Goal: Task Accomplishment & Management: Manage account settings

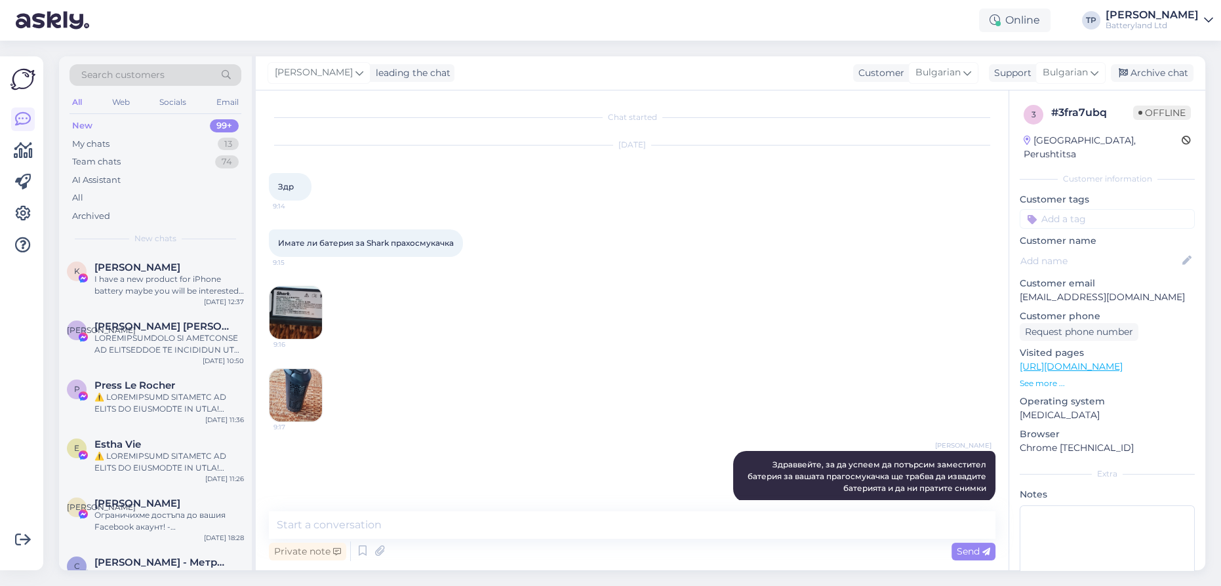
scroll to position [16, 0]
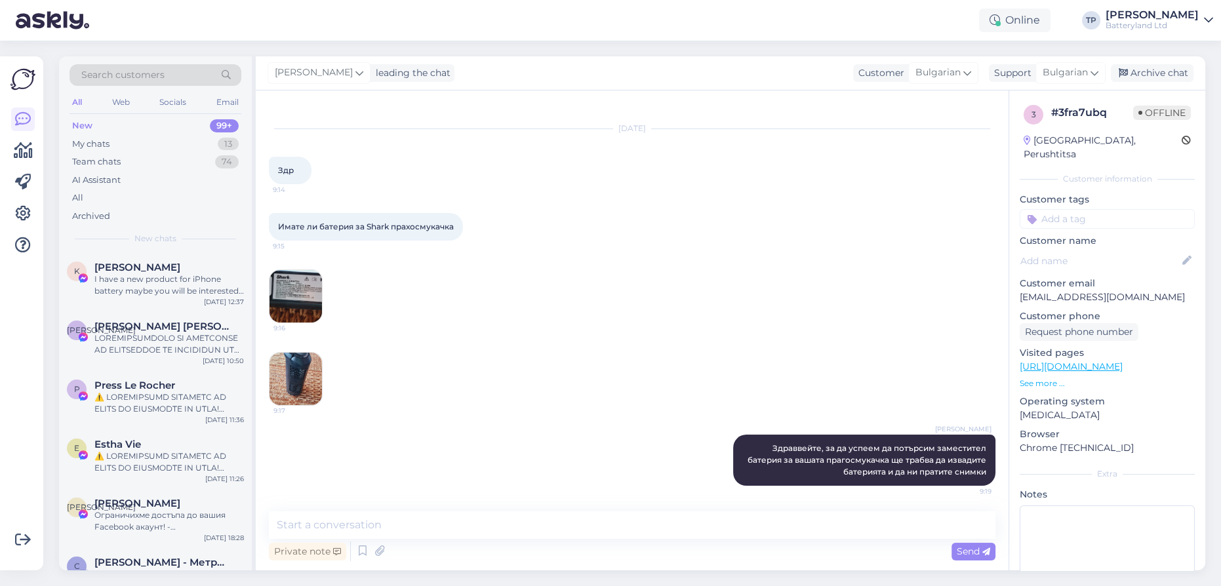
click at [126, 126] on div "New 99+" at bounding box center [155, 126] width 172 height 18
click at [124, 143] on div "My chats 13" at bounding box center [155, 144] width 172 height 18
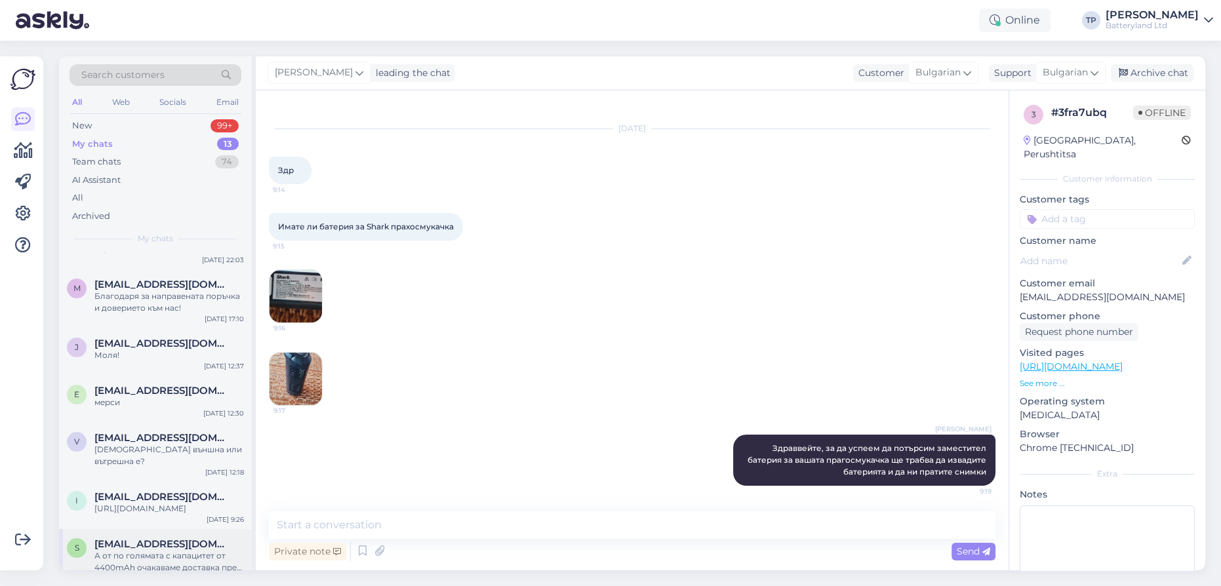
scroll to position [244, 0]
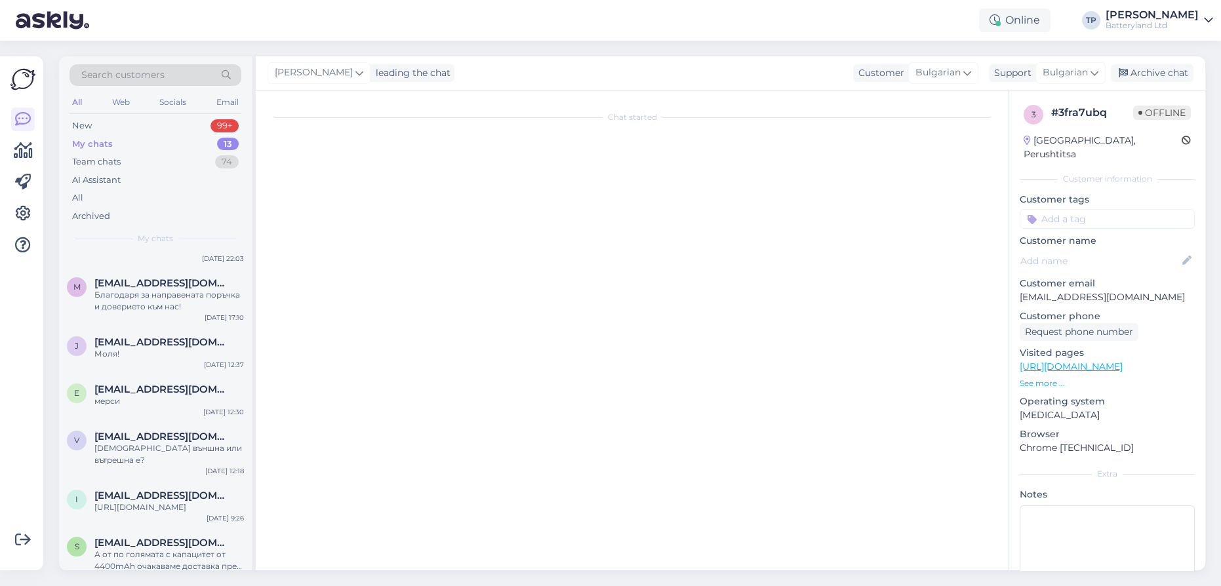
scroll to position [138, 0]
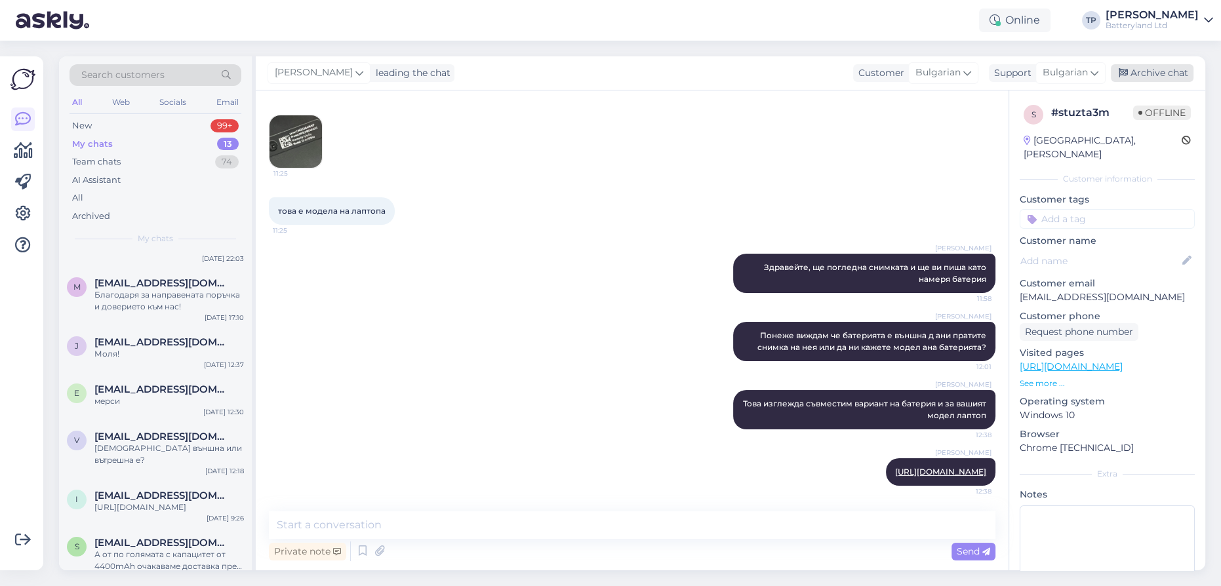
click at [1159, 76] on div "Archive chat" at bounding box center [1151, 73] width 83 height 18
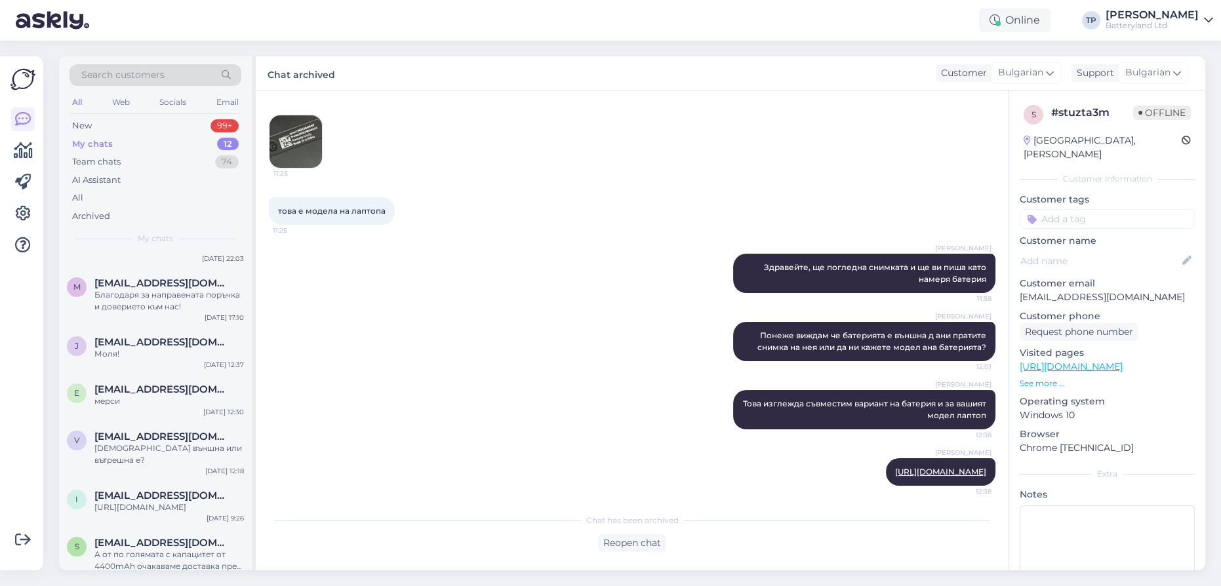
scroll to position [0, 0]
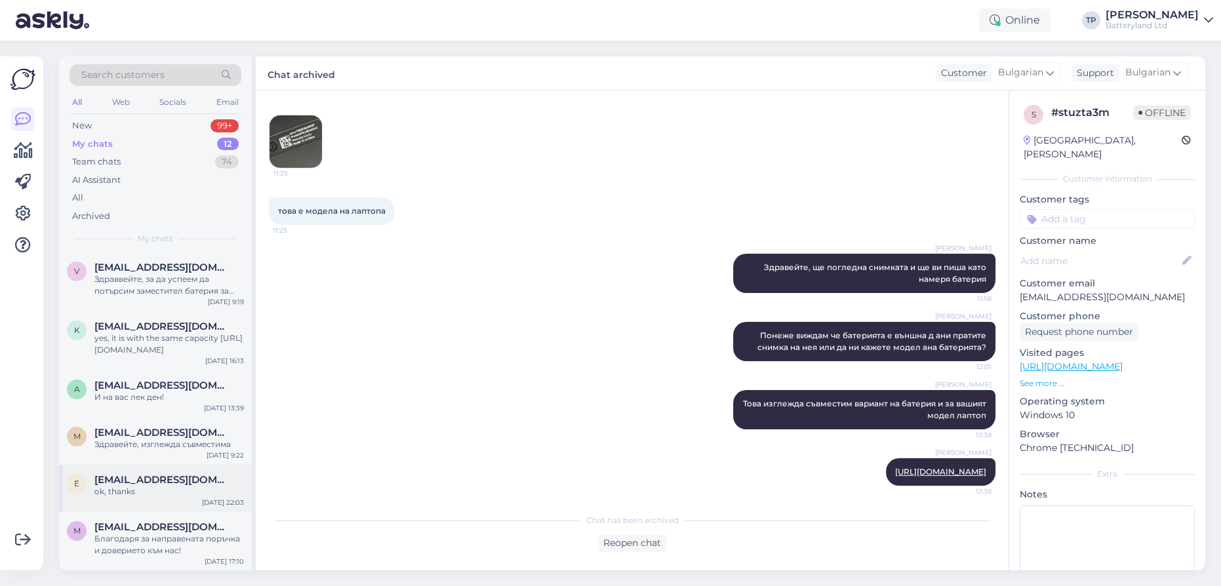
click at [149, 474] on div "[EMAIL_ADDRESS][DOMAIN_NAME] ok, thanks" at bounding box center [168, 486] width 149 height 24
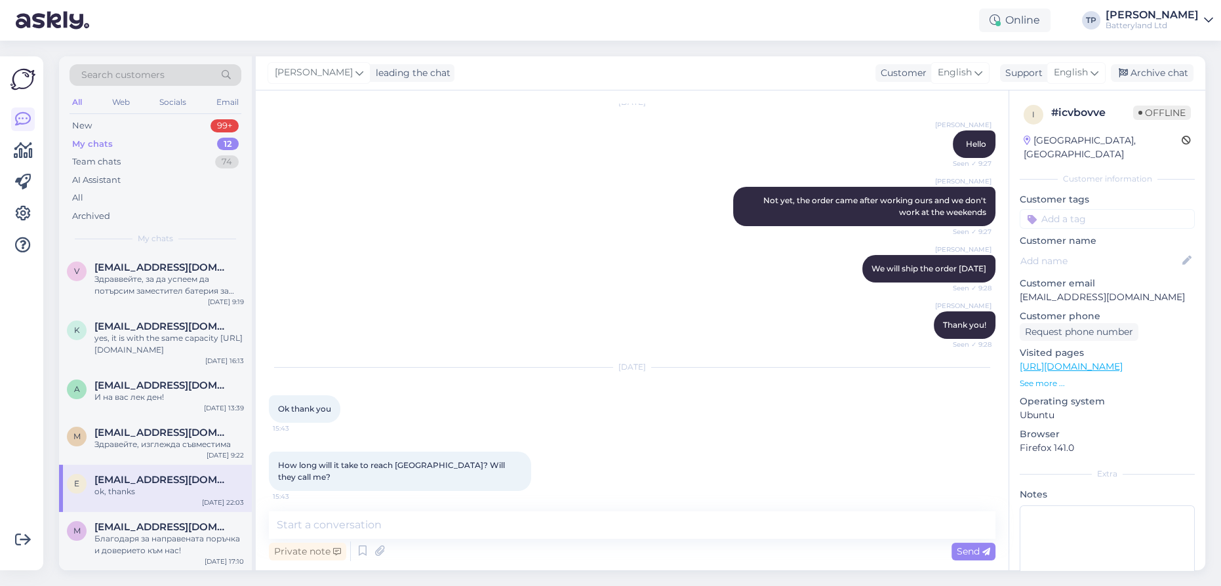
scroll to position [1341, 0]
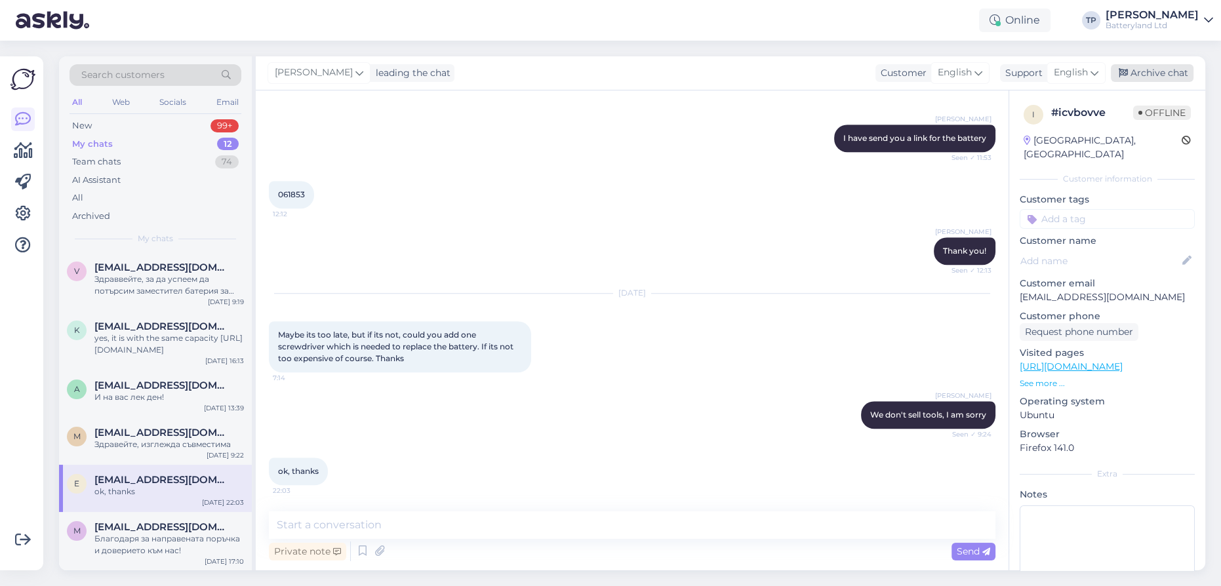
click at [1162, 76] on div "Archive chat" at bounding box center [1151, 73] width 83 height 18
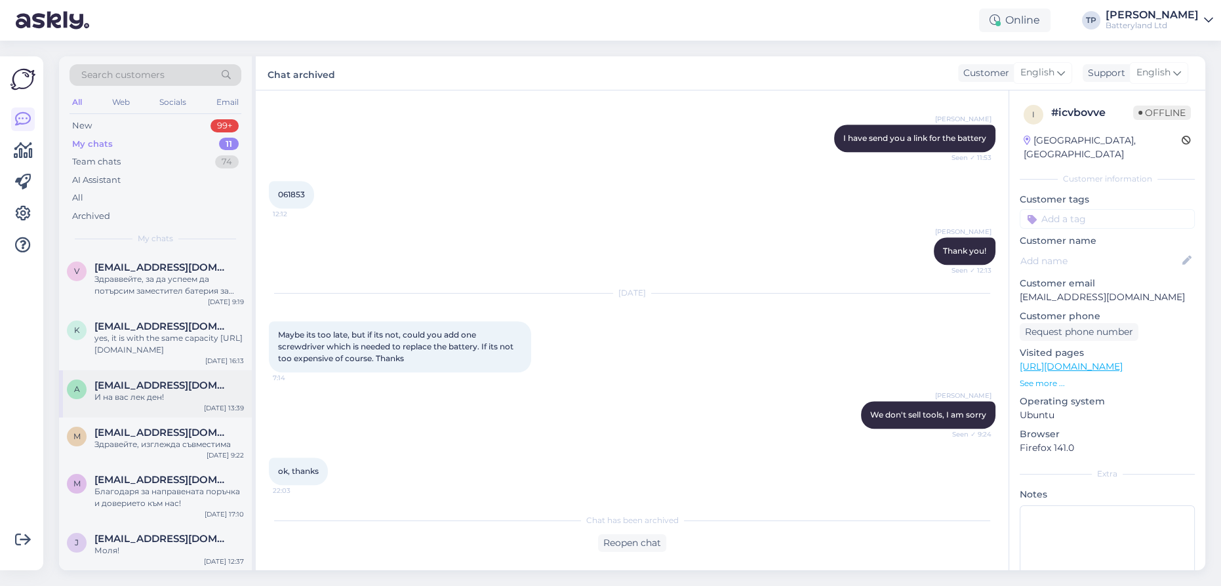
click at [189, 379] on div "a [EMAIL_ADDRESS][DOMAIN_NAME] И на вас лек ден! [DATE] 13:39" at bounding box center [155, 393] width 193 height 47
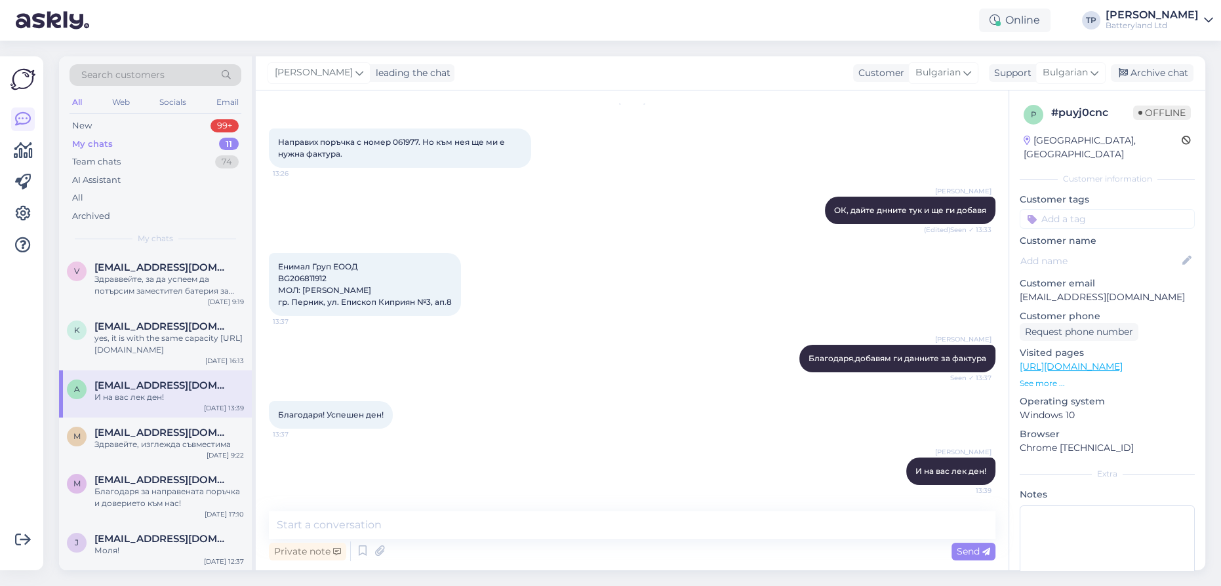
scroll to position [45, 0]
click at [1152, 68] on div "Archive chat" at bounding box center [1151, 73] width 83 height 18
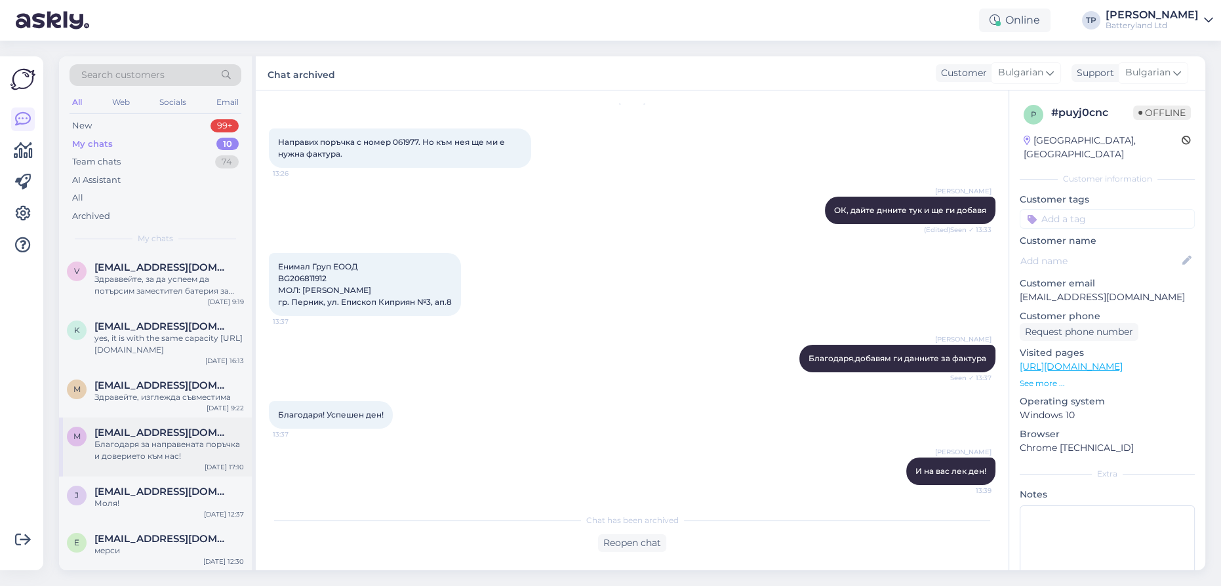
click at [144, 423] on div "m [PERSON_NAME][EMAIL_ADDRESS][DOMAIN_NAME] Благодаря за направената поръчка и …" at bounding box center [155, 447] width 193 height 59
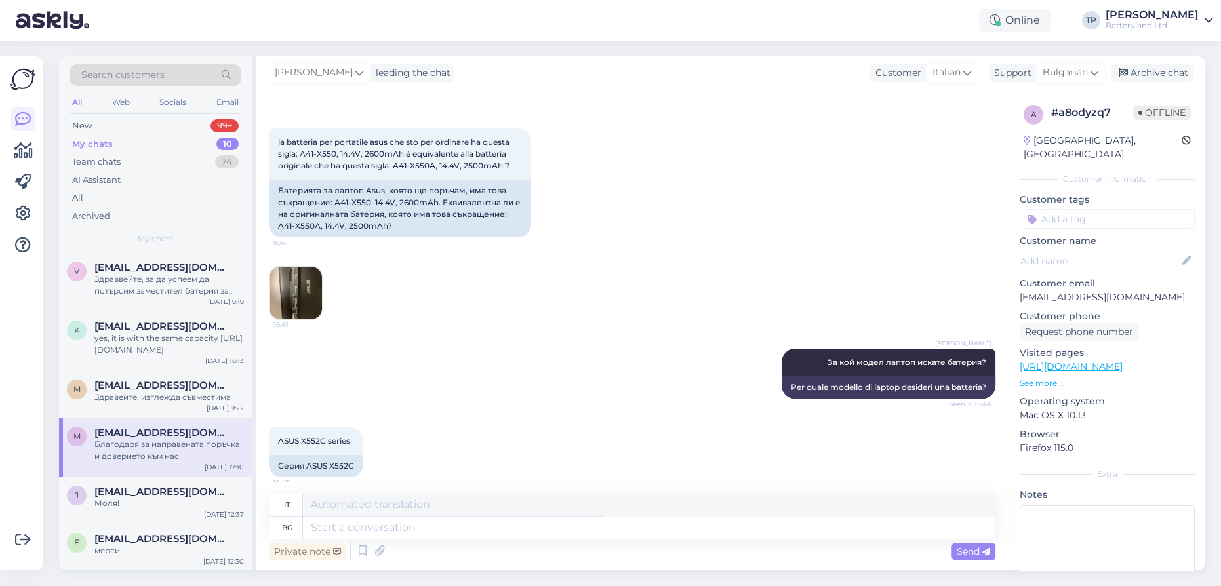
scroll to position [1029, 0]
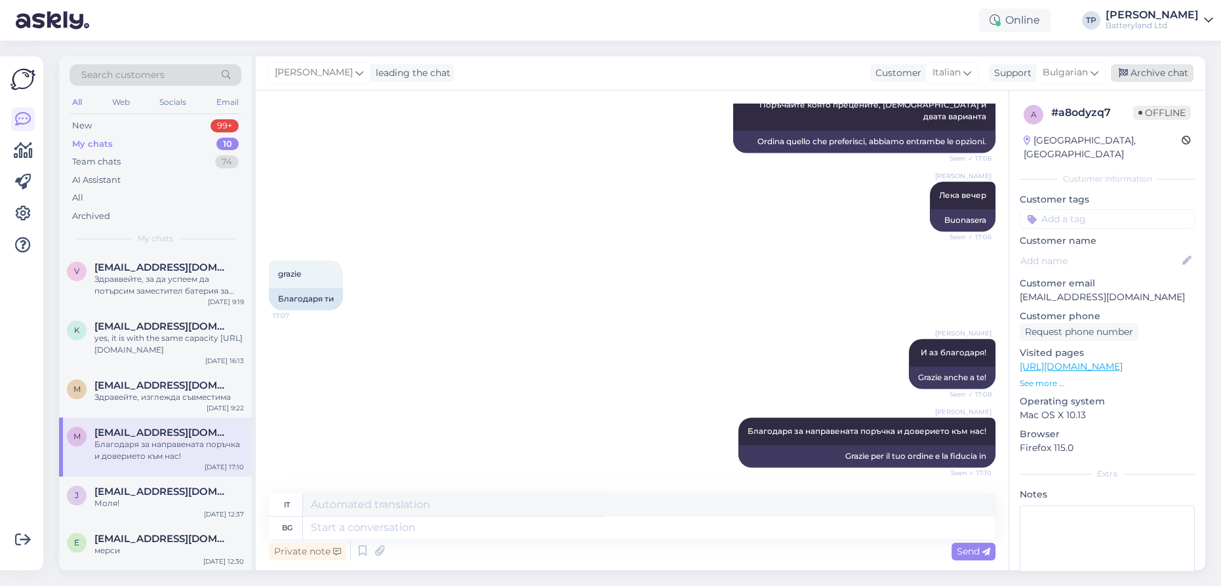
drag, startPoint x: 1143, startPoint y: 71, endPoint x: 1133, endPoint y: 79, distance: 13.0
click at [1141, 74] on div "Archive chat" at bounding box center [1151, 73] width 83 height 18
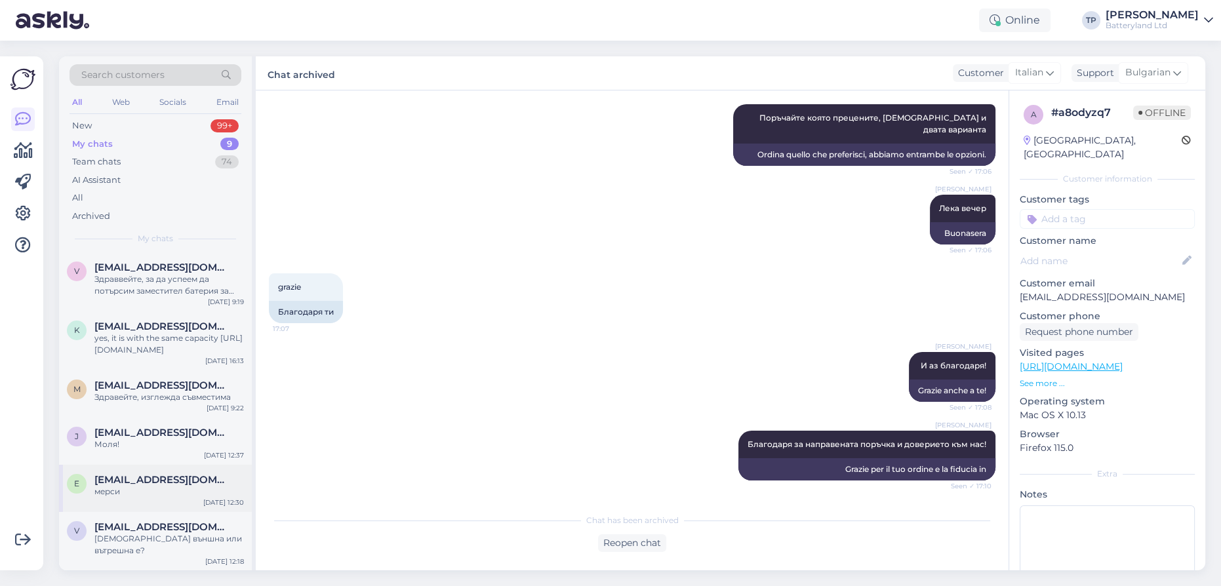
click at [152, 474] on span "[EMAIL_ADDRESS][DOMAIN_NAME]" at bounding box center [162, 480] width 136 height 12
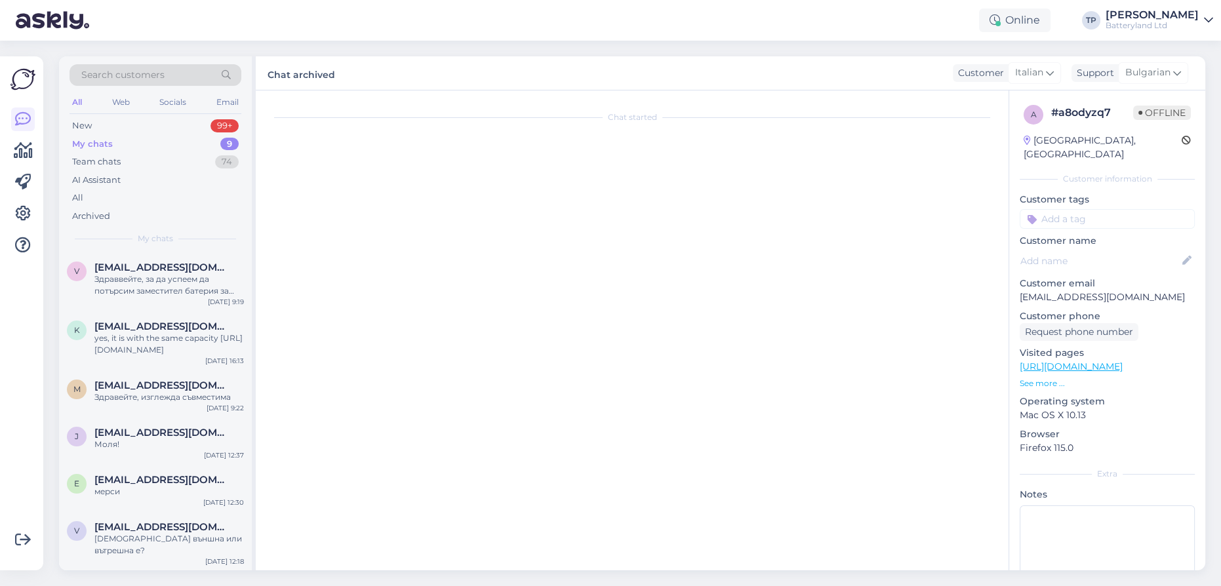
scroll to position [2242, 0]
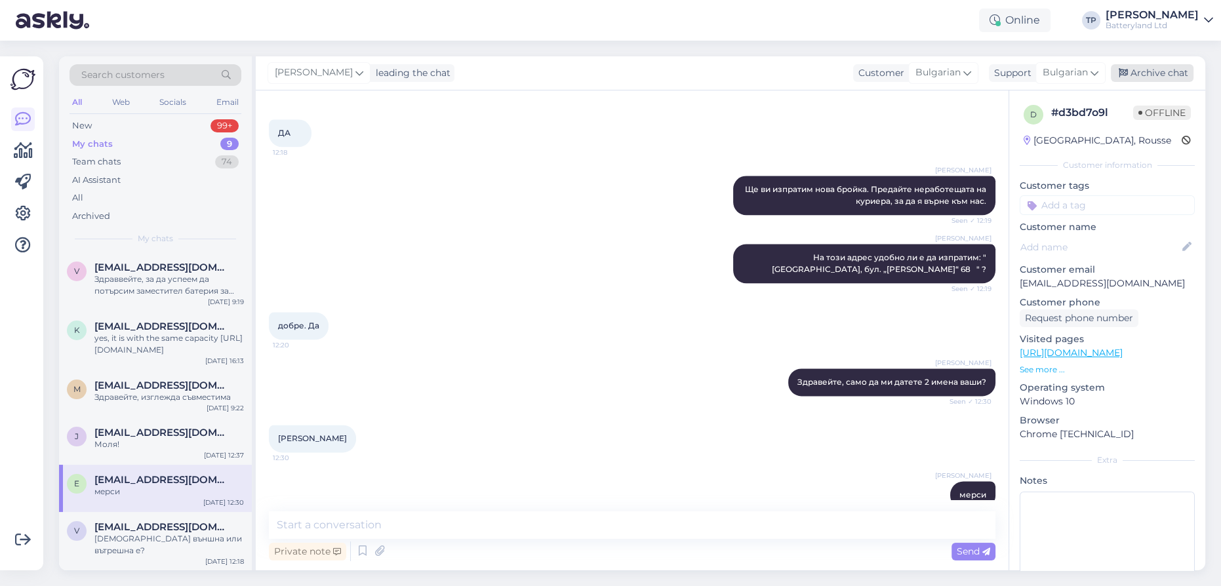
click at [1154, 75] on div "Archive chat" at bounding box center [1151, 73] width 83 height 18
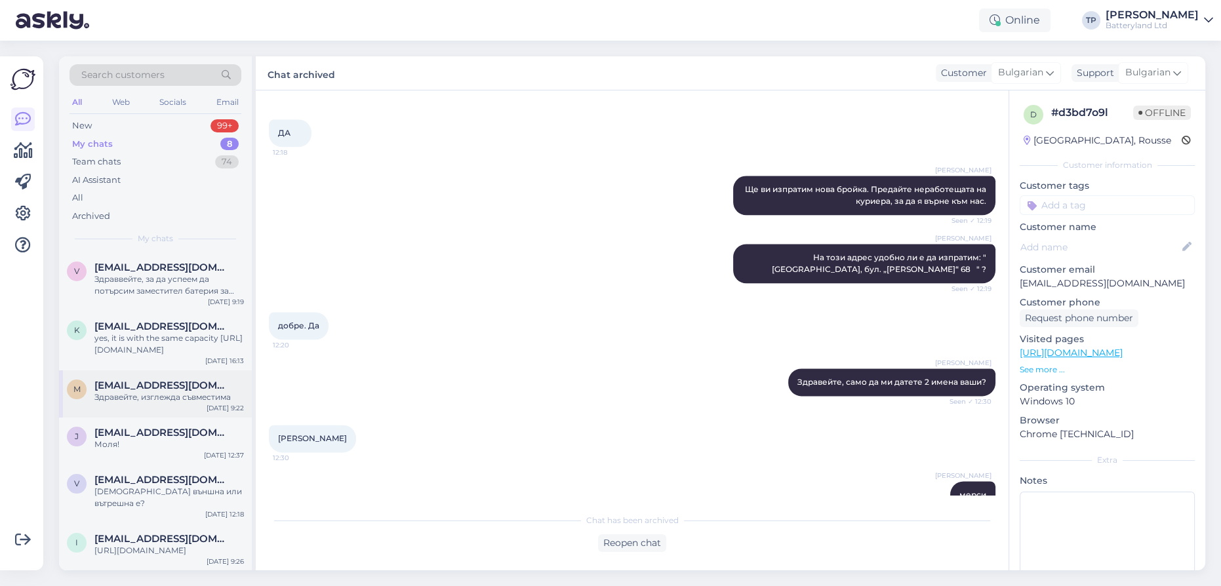
click at [171, 380] on span "[EMAIL_ADDRESS][DOMAIN_NAME]" at bounding box center [162, 386] width 136 height 12
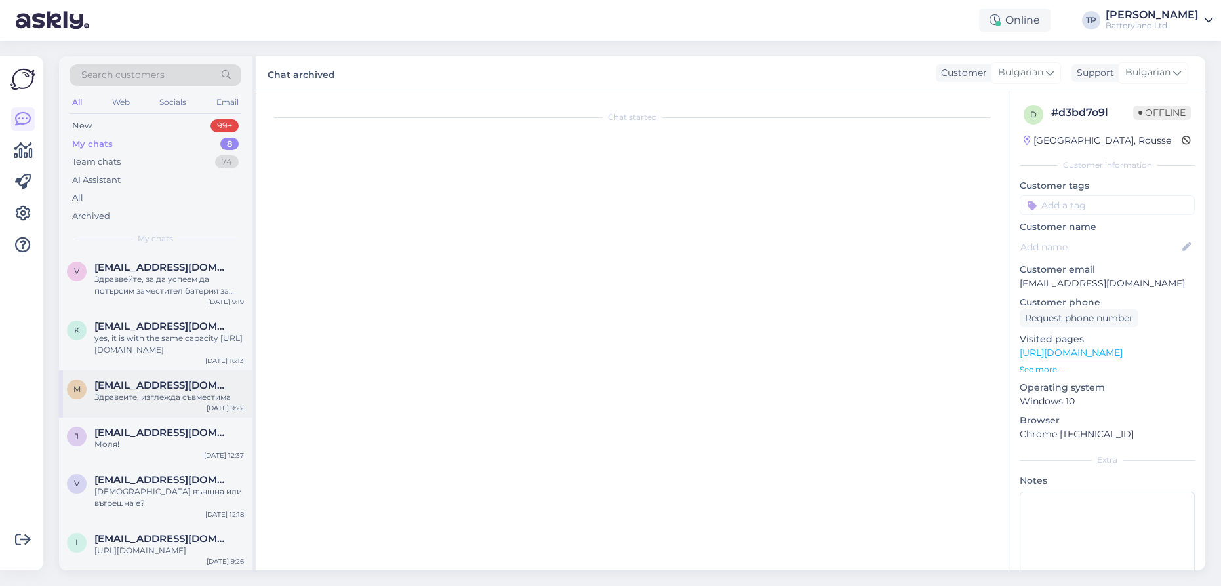
scroll to position [0, 0]
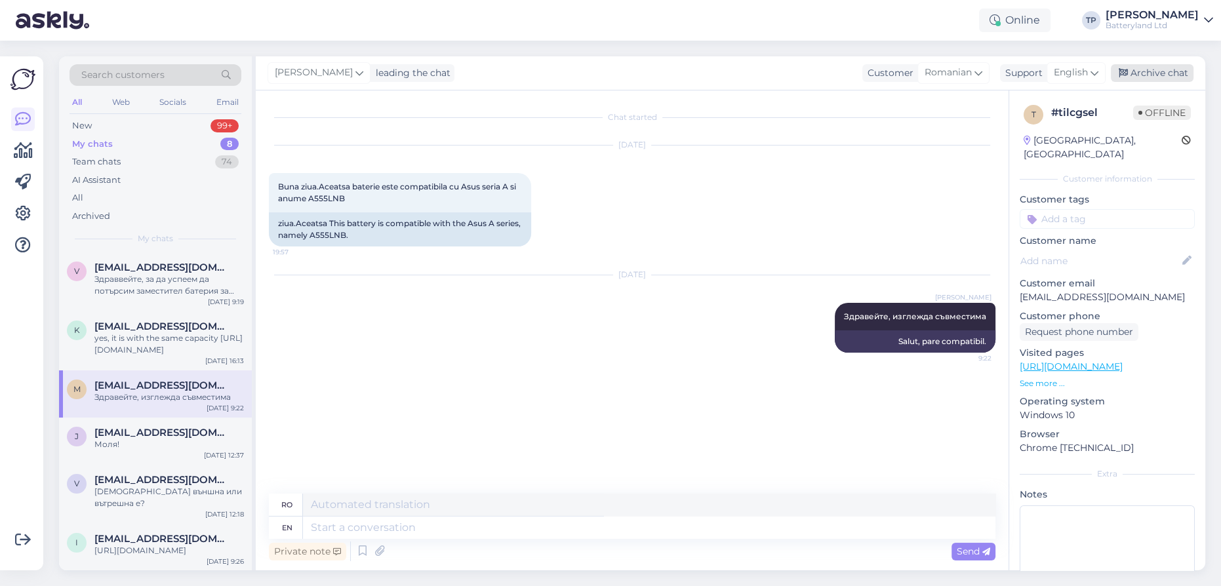
click at [1146, 74] on div "Archive chat" at bounding box center [1151, 73] width 83 height 18
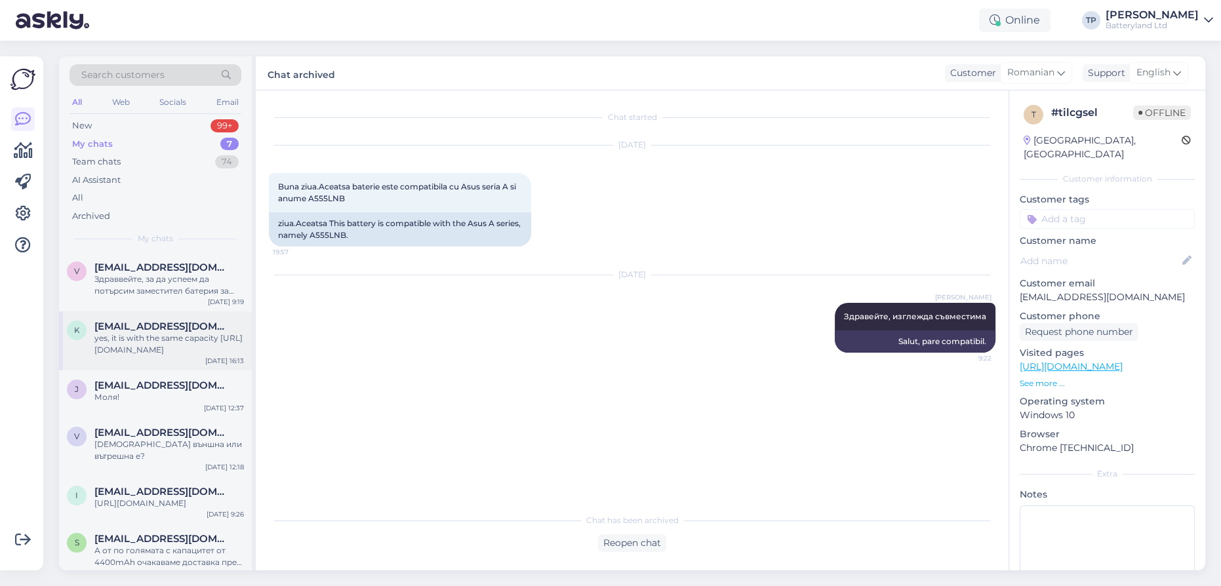
click at [176, 321] on span "[EMAIL_ADDRESS][DOMAIN_NAME]" at bounding box center [162, 327] width 136 height 12
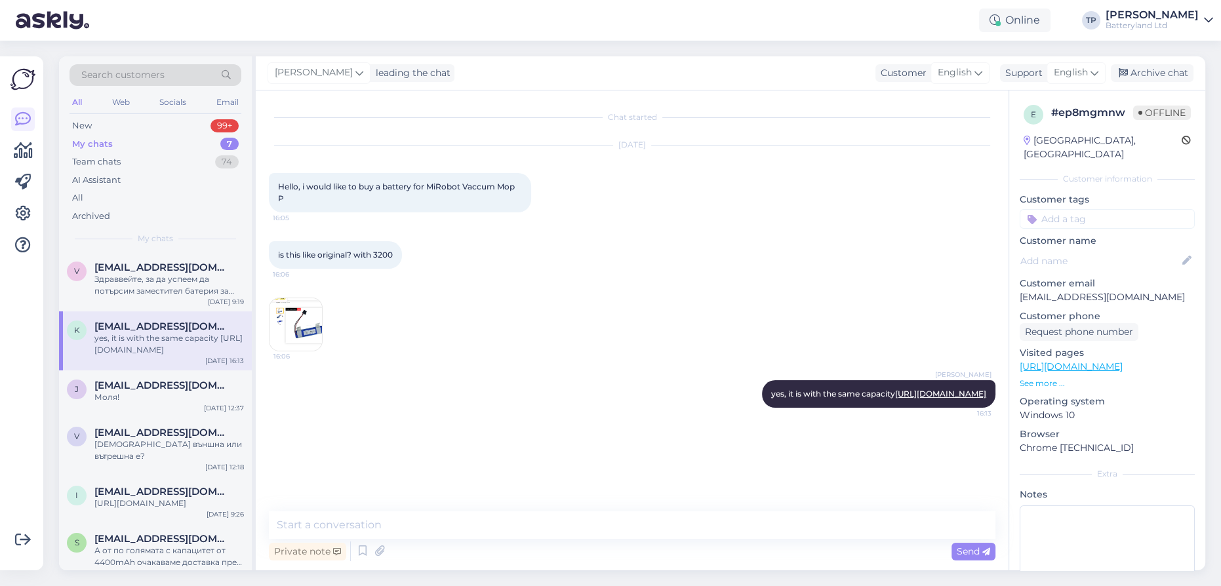
drag, startPoint x: 1163, startPoint y: 72, endPoint x: 686, endPoint y: 178, distance: 489.4
click at [1161, 71] on div "Archive chat" at bounding box center [1151, 73] width 83 height 18
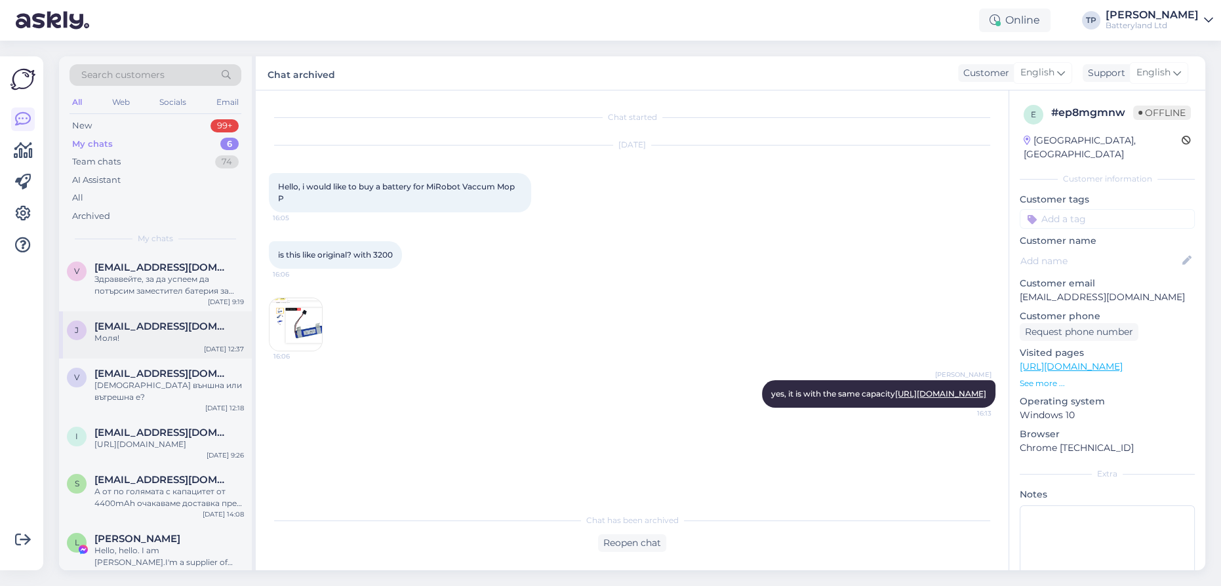
click at [159, 321] on span "[EMAIL_ADDRESS][DOMAIN_NAME]" at bounding box center [162, 327] width 136 height 12
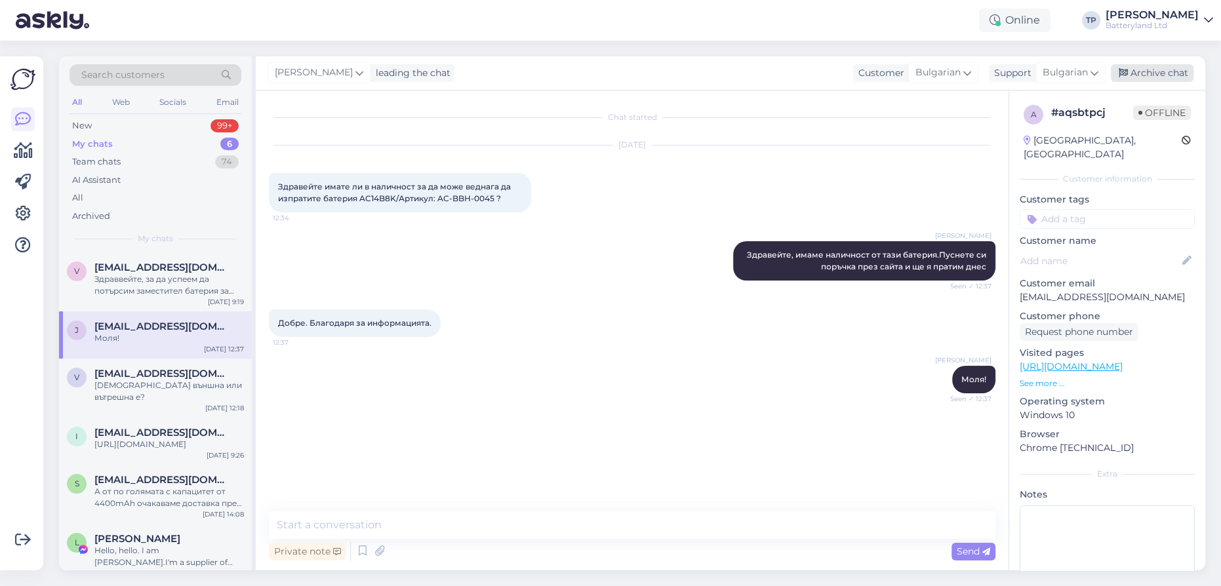
click at [1149, 73] on div "Archive chat" at bounding box center [1151, 73] width 83 height 18
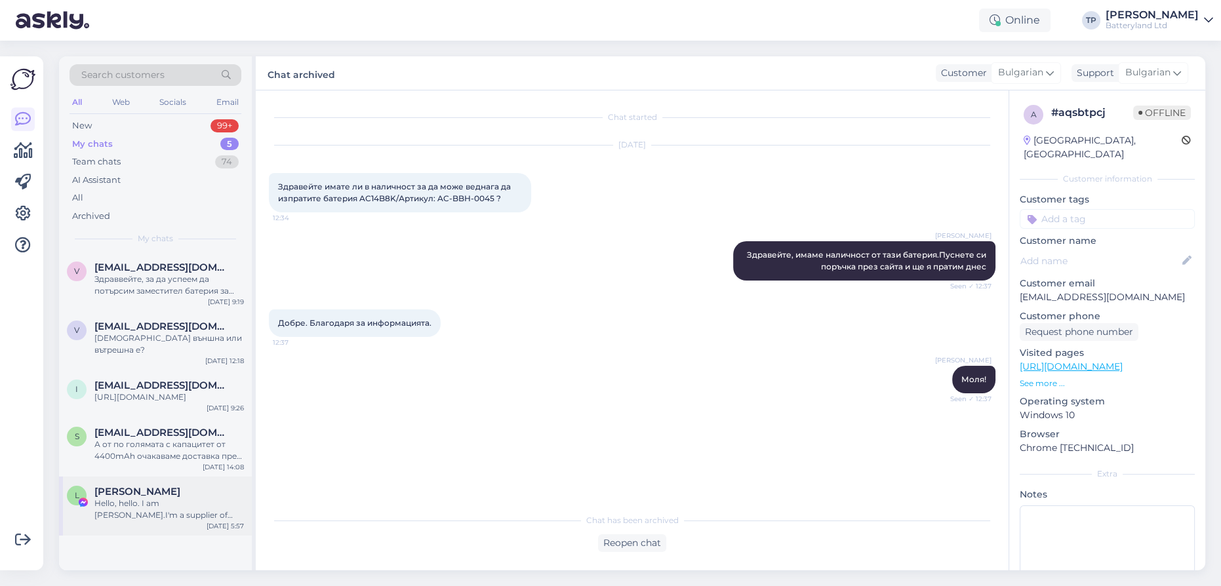
drag, startPoint x: 125, startPoint y: 437, endPoint x: 243, endPoint y: 408, distance: 120.7
click at [126, 486] on span "[PERSON_NAME]" at bounding box center [137, 492] width 86 height 12
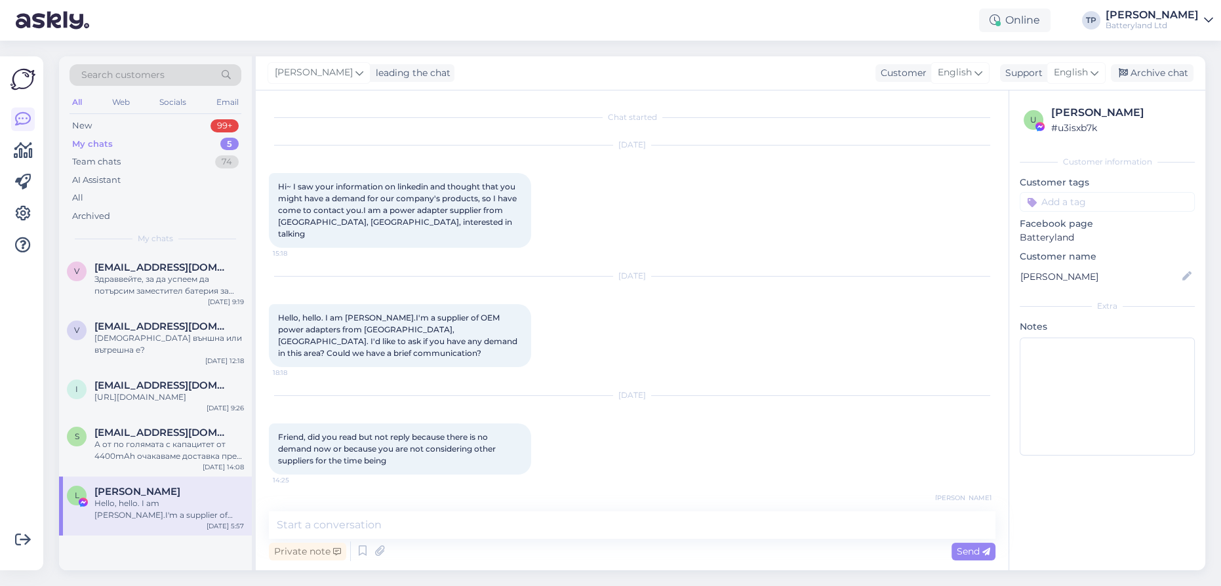
scroll to position [932, 0]
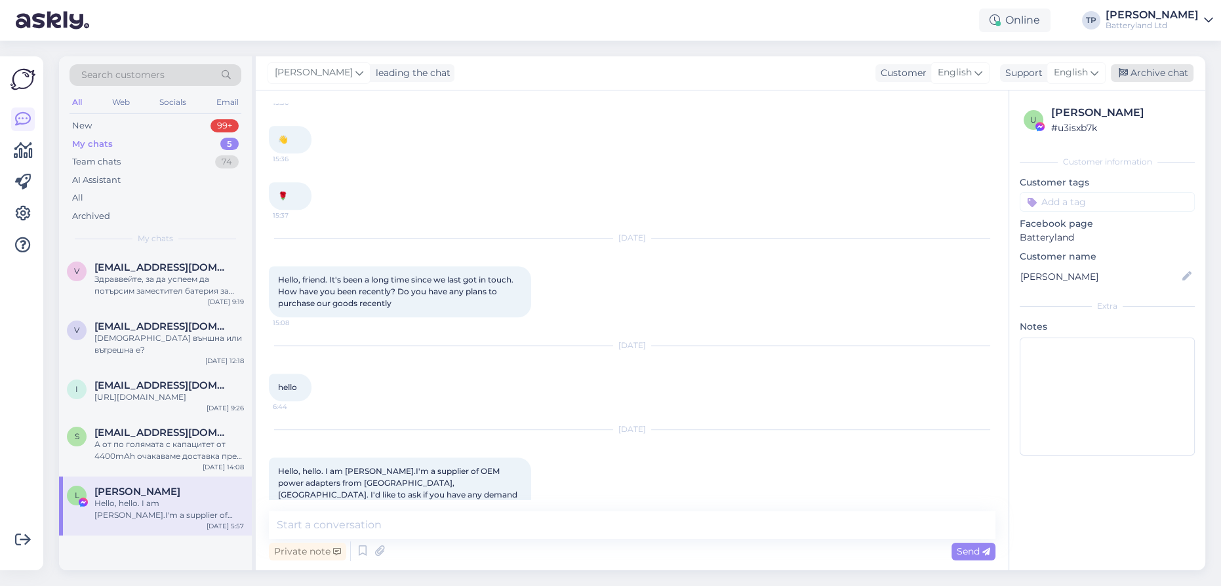
click at [1144, 68] on div "Archive chat" at bounding box center [1151, 73] width 83 height 18
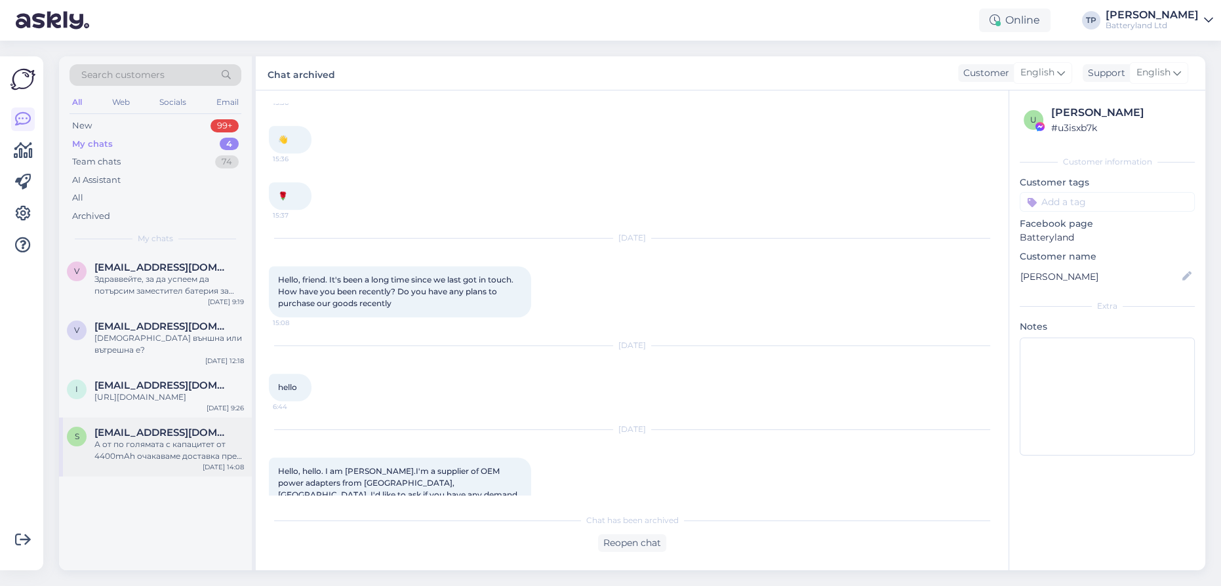
click at [150, 418] on div "s [EMAIL_ADDRESS][DOMAIN_NAME] А от по голямата с капацитет от 4400mAh очакавам…" at bounding box center [155, 447] width 193 height 59
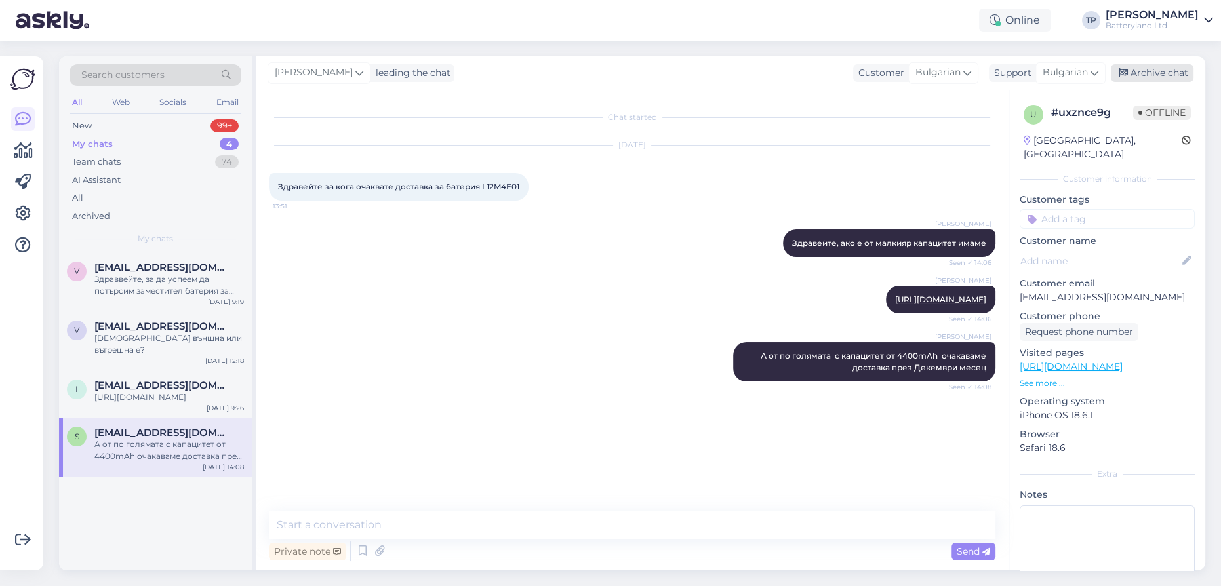
click at [1167, 69] on div "Archive chat" at bounding box center [1151, 73] width 83 height 18
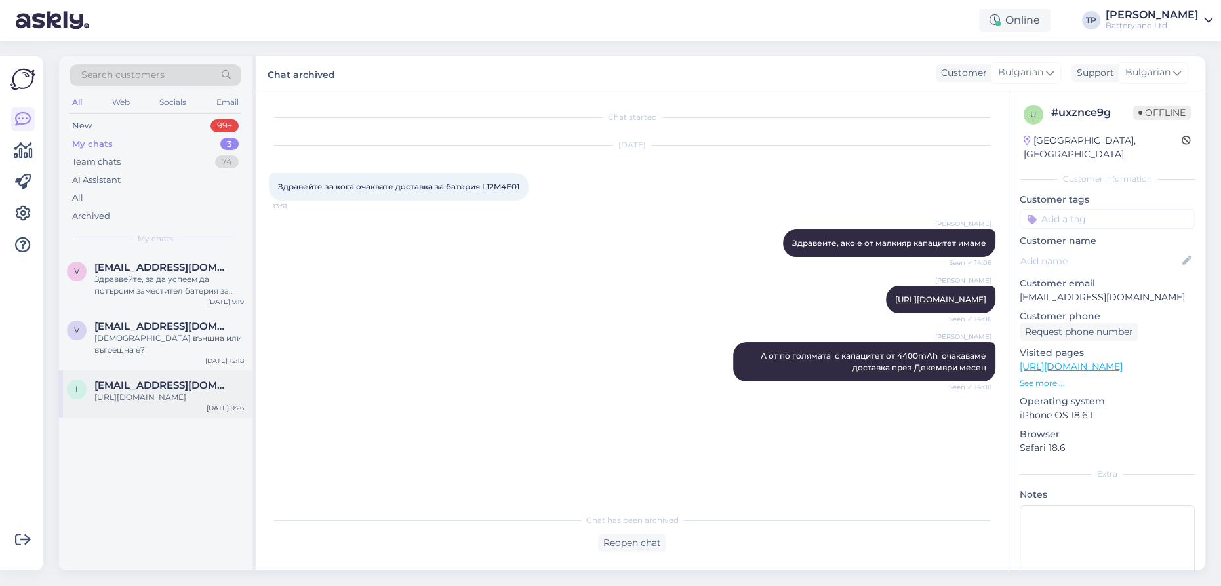
click at [147, 380] on span "[EMAIL_ADDRESS][DOMAIN_NAME]" at bounding box center [162, 386] width 136 height 12
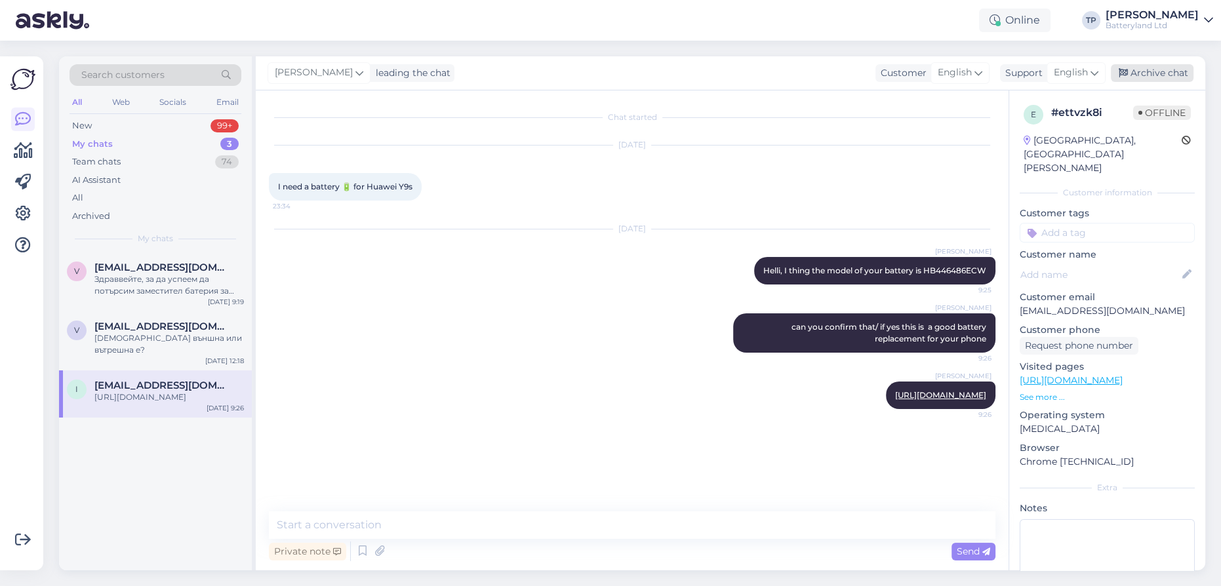
click at [1163, 77] on div "Archive chat" at bounding box center [1151, 73] width 83 height 18
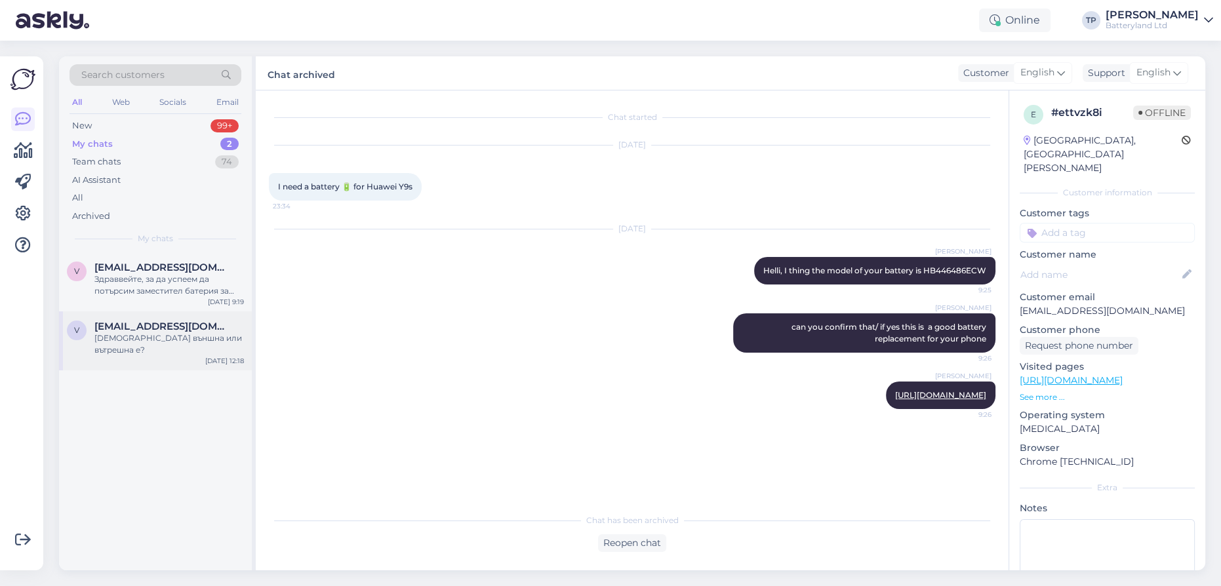
click at [143, 321] on span "[EMAIL_ADDRESS][DOMAIN_NAME]" at bounding box center [162, 327] width 136 height 12
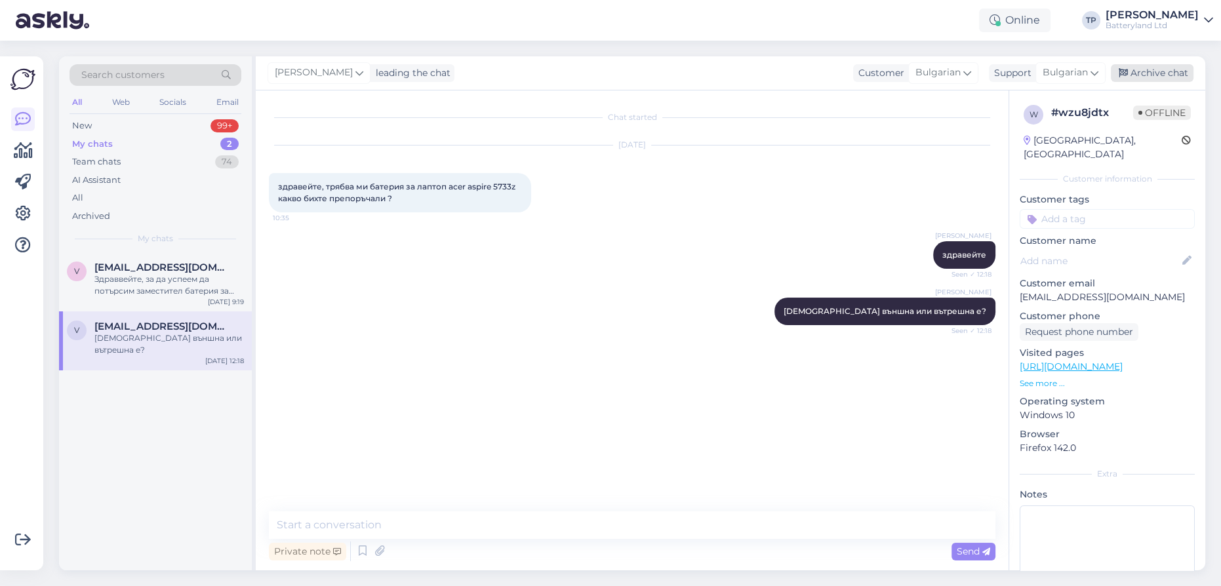
click at [1139, 73] on div "Archive chat" at bounding box center [1151, 73] width 83 height 18
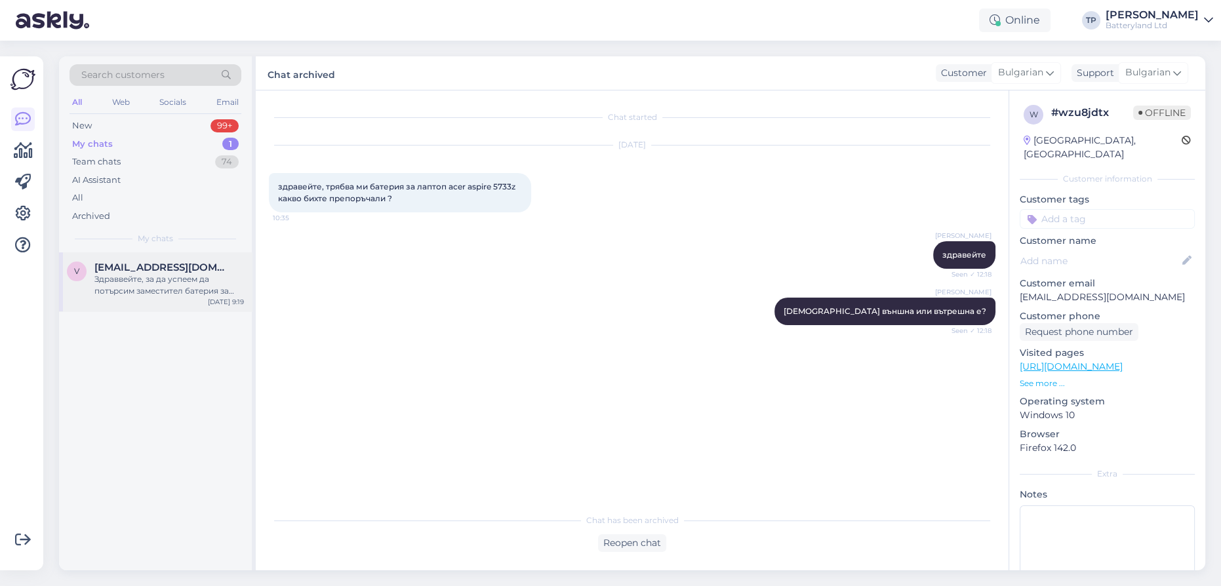
click at [170, 270] on span "[EMAIL_ADDRESS][DOMAIN_NAME]" at bounding box center [162, 268] width 136 height 12
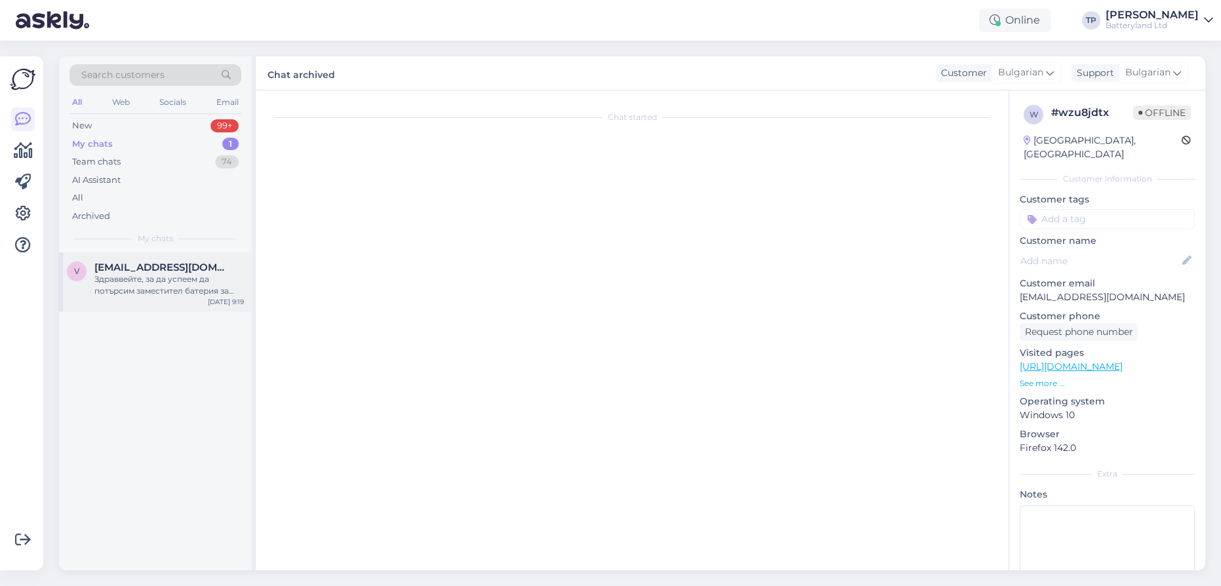
scroll to position [16, 0]
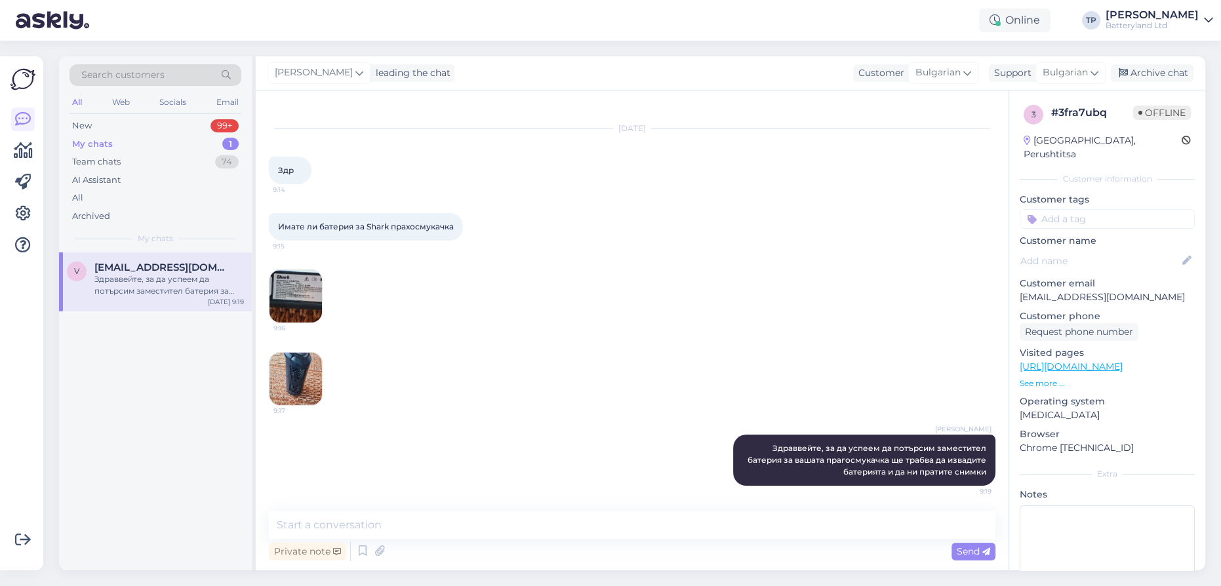
click at [108, 144] on div "My chats" at bounding box center [92, 144] width 41 height 13
